Goal: Check status: Check status

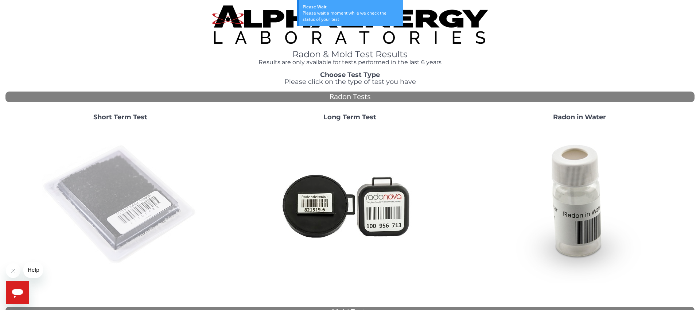
click at [137, 202] on img at bounding box center [120, 204] width 157 height 157
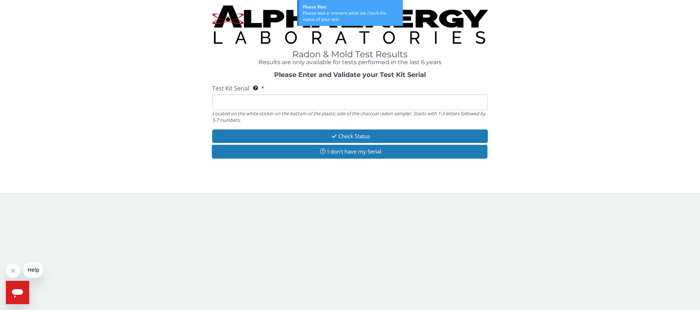
click at [269, 105] on input "Test Kit Serial Located on the white sticker on the bottom of the plastic side …" at bounding box center [350, 102] width 276 height 16
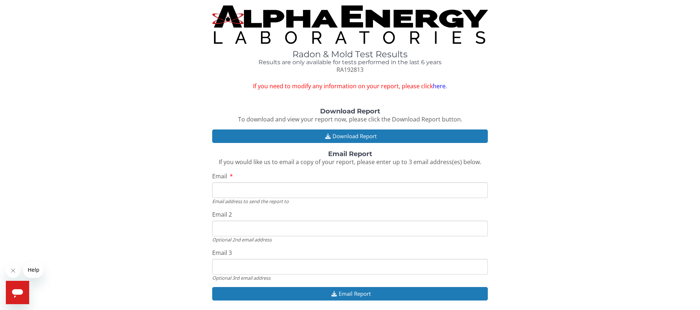
click at [340, 185] on input "Email" at bounding box center [350, 190] width 276 height 16
type input "[PERSON_NAME][EMAIL_ADDRESS][DOMAIN_NAME]"
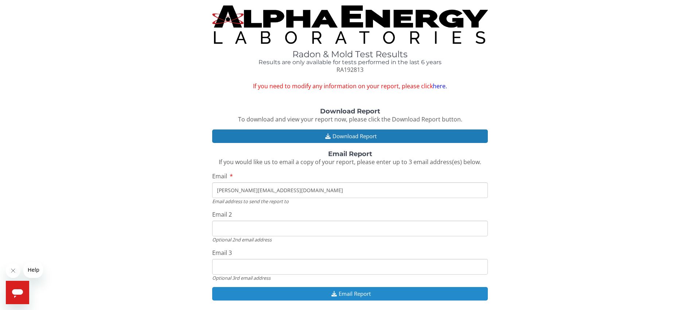
scroll to position [17, 0]
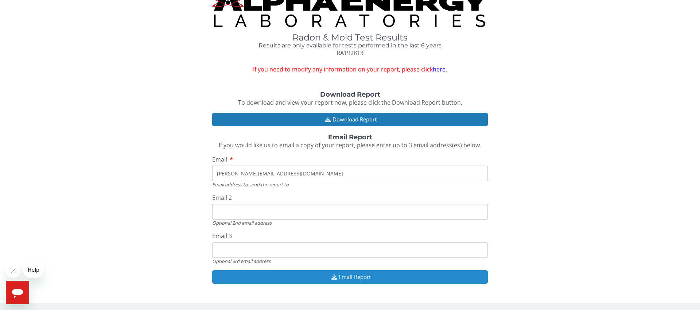
click at [351, 279] on button "Email Report" at bounding box center [350, 276] width 276 height 13
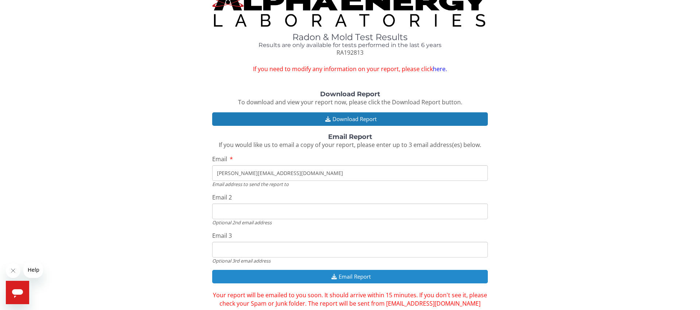
scroll to position [34, 0]
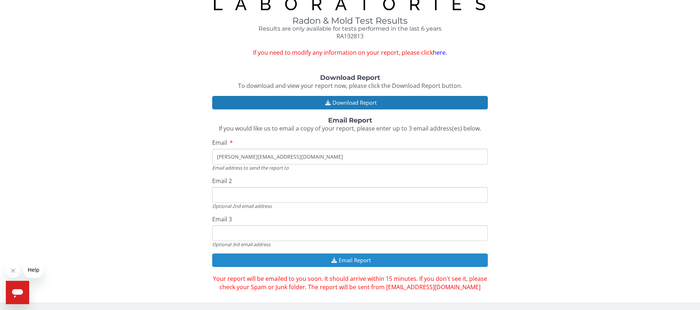
click at [357, 261] on button "Email Report" at bounding box center [350, 259] width 276 height 13
